Goal: Find specific page/section: Find specific page/section

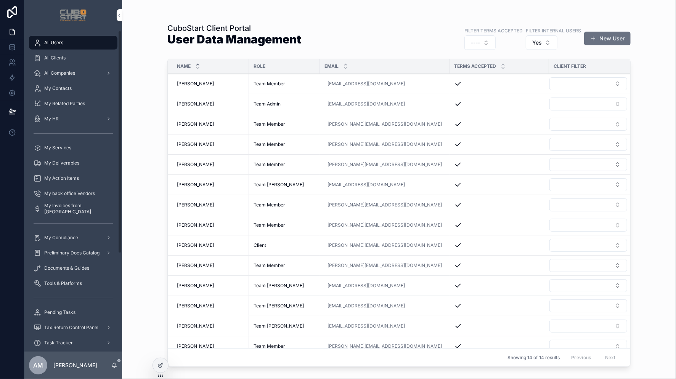
drag, startPoint x: 66, startPoint y: 208, endPoint x: 63, endPoint y: 211, distance: 4.1
click at [63, 211] on span "My Invoices from [GEOGRAPHIC_DATA]" at bounding box center [77, 209] width 66 height 12
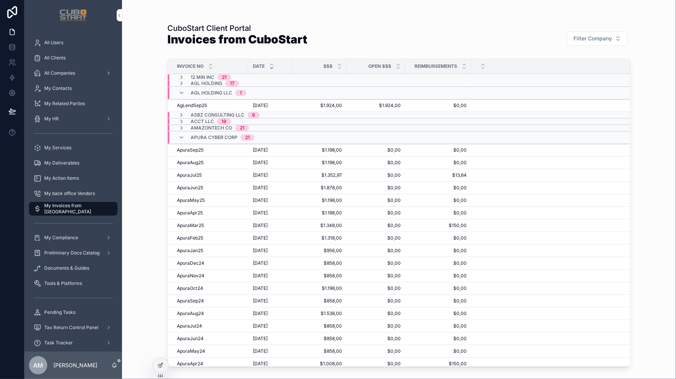
click at [181, 138] on icon "scrollable content" at bounding box center [181, 138] width 6 height 6
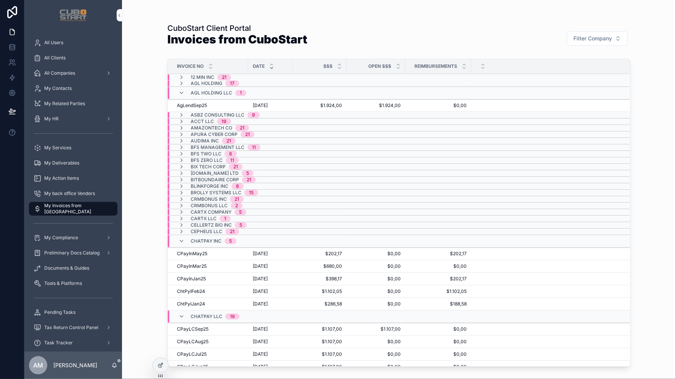
click at [181, 243] on icon "scrollable content" at bounding box center [181, 241] width 6 height 6
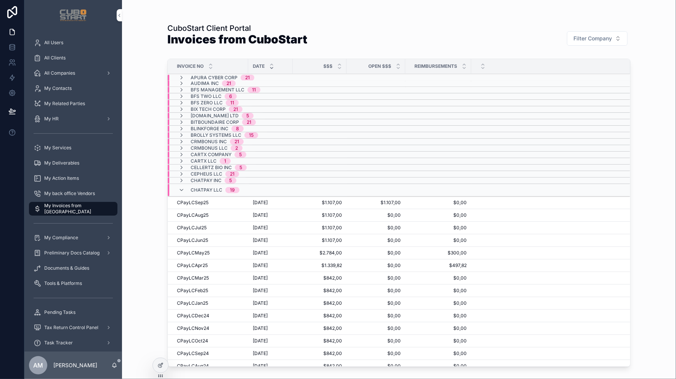
scroll to position [131, 0]
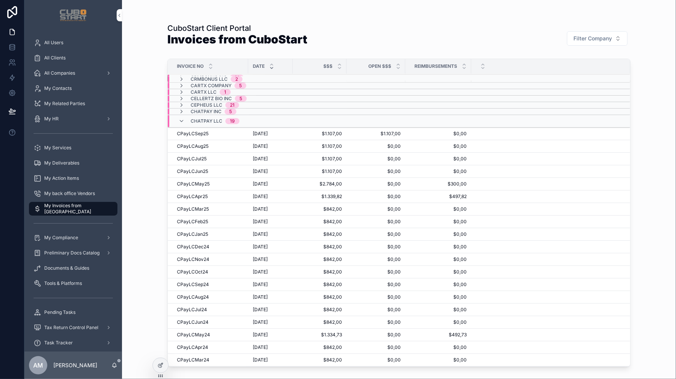
click at [181, 123] on icon "scrollable content" at bounding box center [181, 121] width 6 height 6
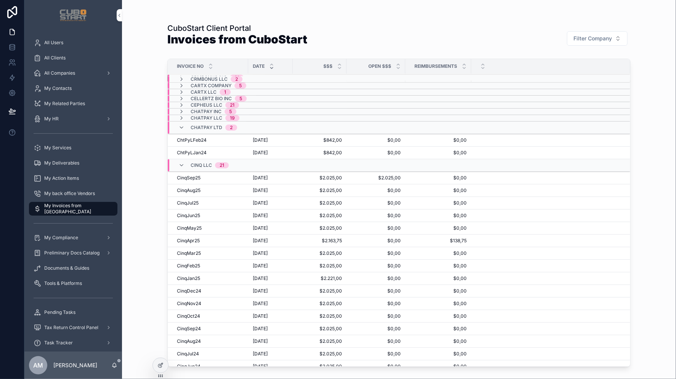
click at [182, 166] on icon "scrollable content" at bounding box center [181, 165] width 6 height 6
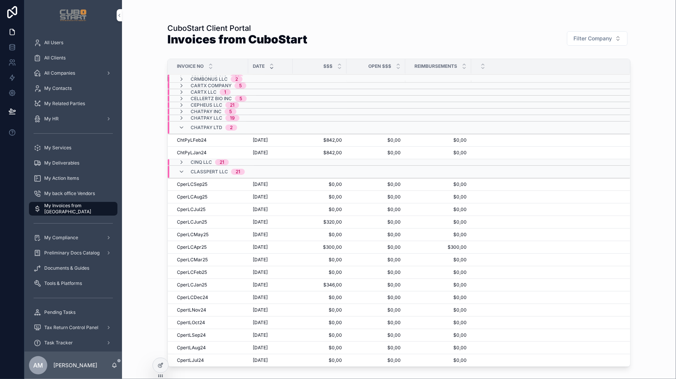
click at [180, 130] on icon "scrollable content" at bounding box center [181, 128] width 6 height 6
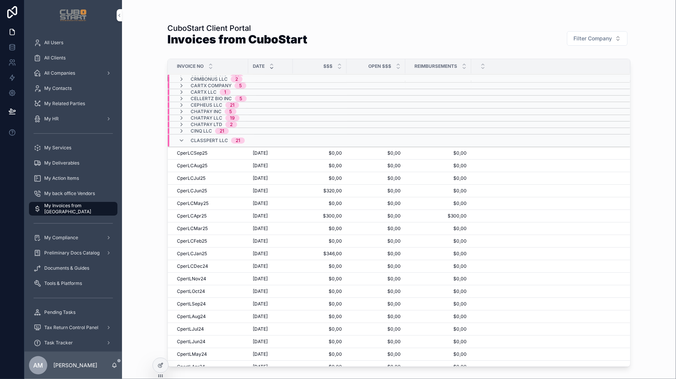
click at [181, 143] on icon "scrollable content" at bounding box center [181, 141] width 6 height 6
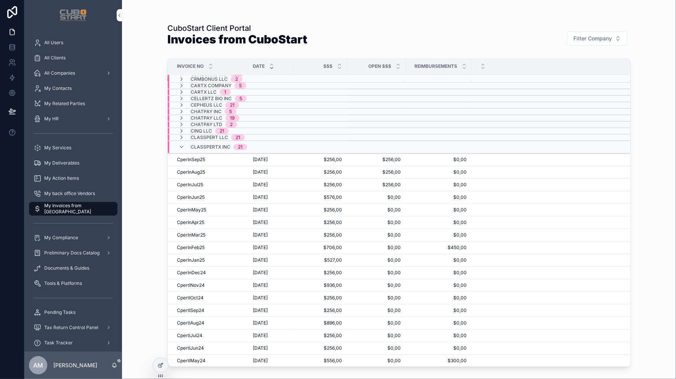
click at [181, 147] on icon "scrollable content" at bounding box center [181, 147] width 6 height 6
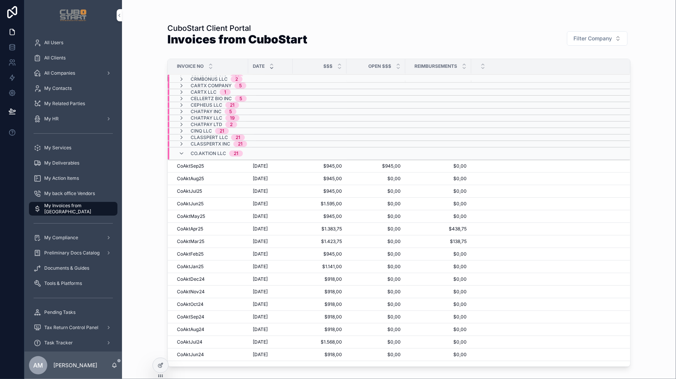
click at [181, 155] on icon "scrollable content" at bounding box center [181, 154] width 6 height 6
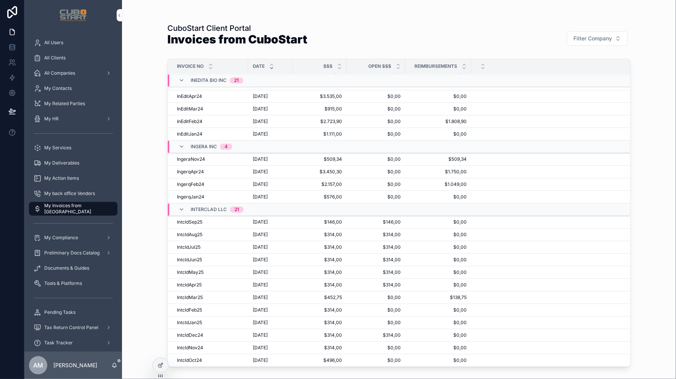
scroll to position [3563, 0]
